Goal: Transaction & Acquisition: Purchase product/service

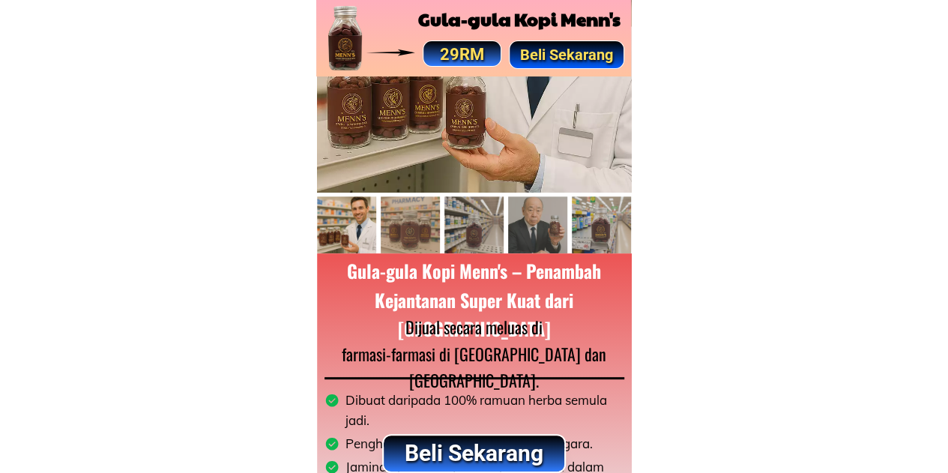
scroll to position [259, 0]
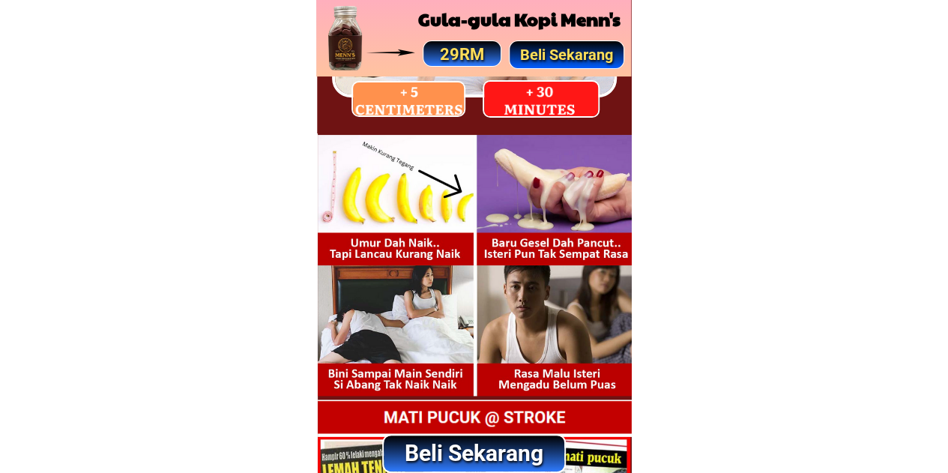
scroll to position [2686, 0]
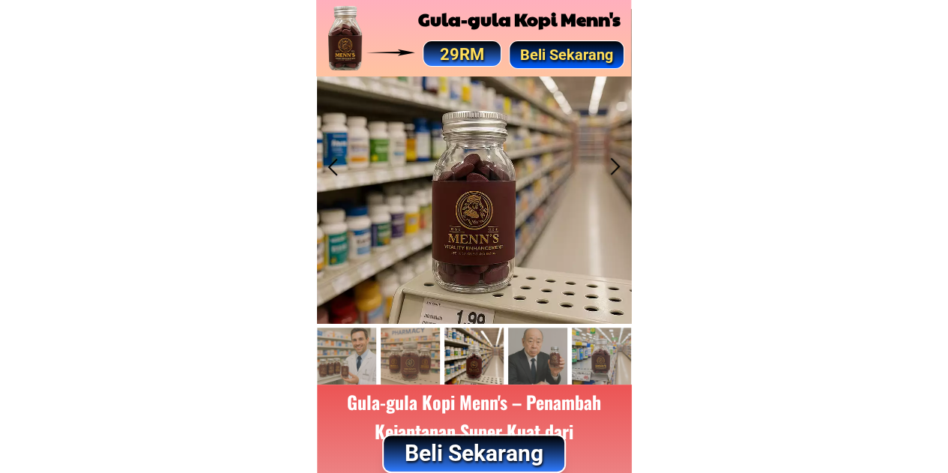
scroll to position [67, 0]
click at [483, 449] on p "Beli Sekarang" at bounding box center [474, 454] width 180 height 36
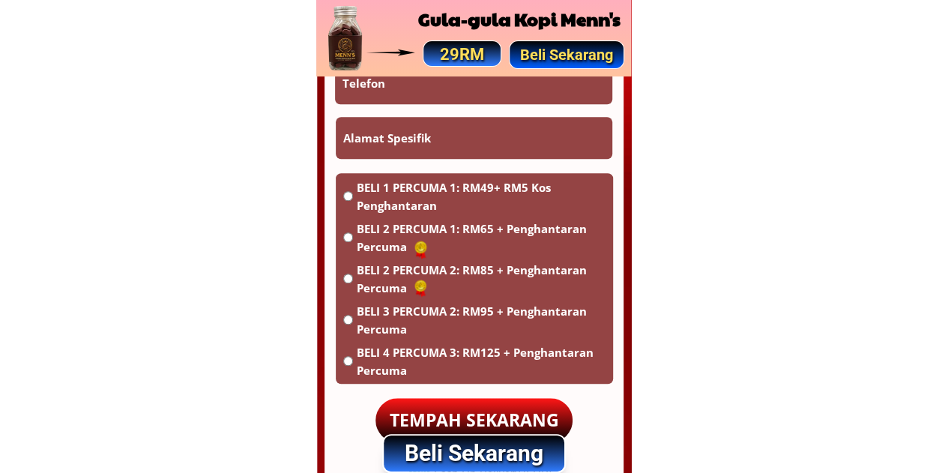
scroll to position [9018, 0]
